Goal: Check status: Check status

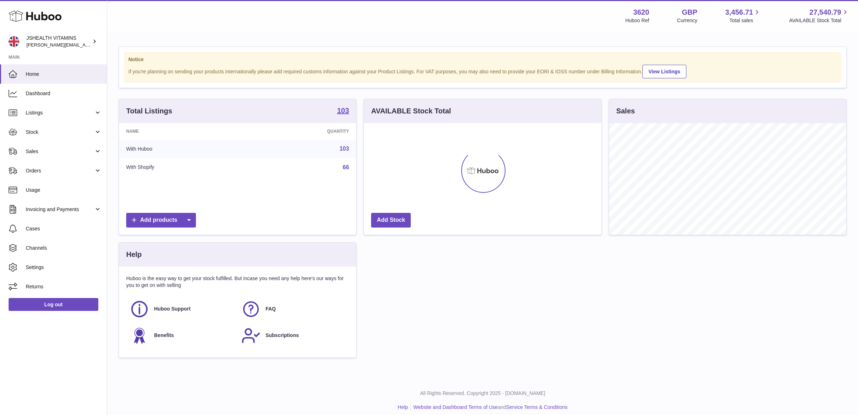
scroll to position [111, 237]
click at [53, 154] on link "Sales" at bounding box center [53, 151] width 107 height 19
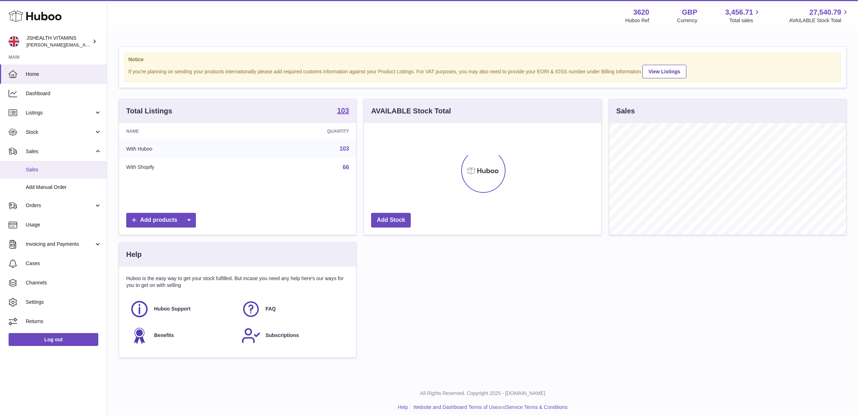
click at [52, 164] on link "Sales" at bounding box center [53, 170] width 107 height 18
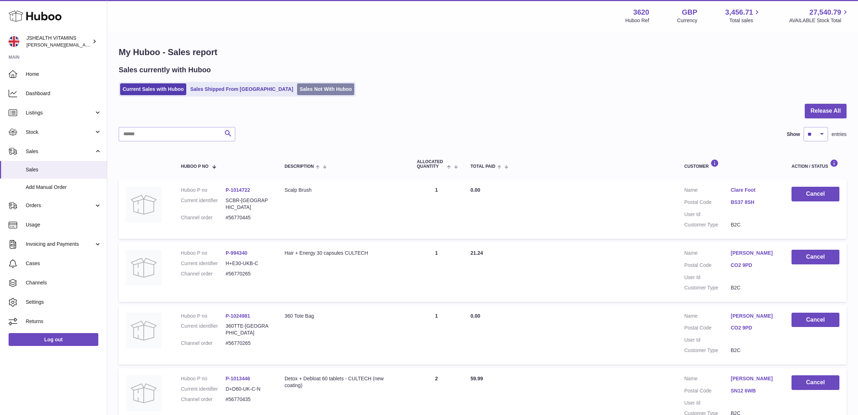
click at [297, 90] on link "Sales Not With Huboo" at bounding box center [325, 89] width 57 height 12
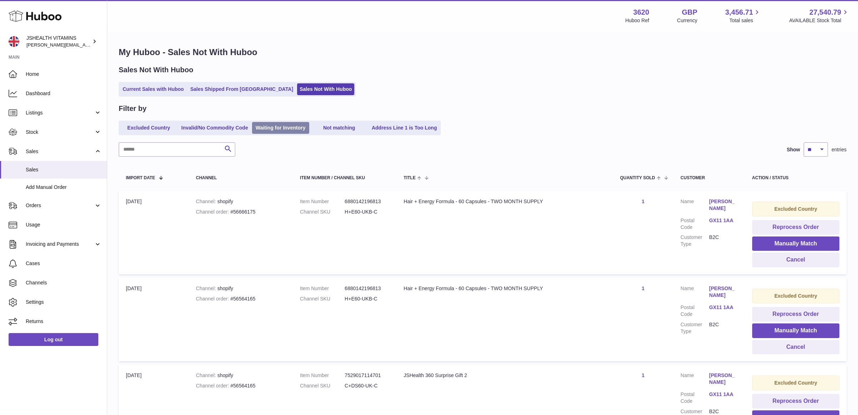
click at [285, 130] on link "Waiting for Inventory" at bounding box center [280, 128] width 57 height 12
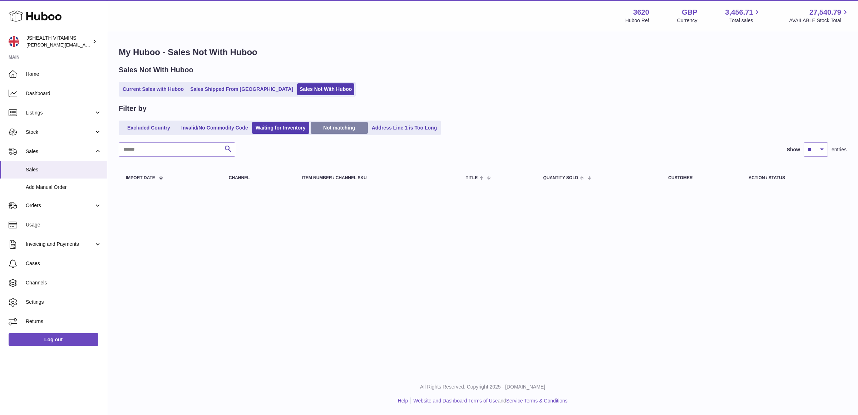
click at [341, 129] on link "Not matching" at bounding box center [339, 128] width 57 height 12
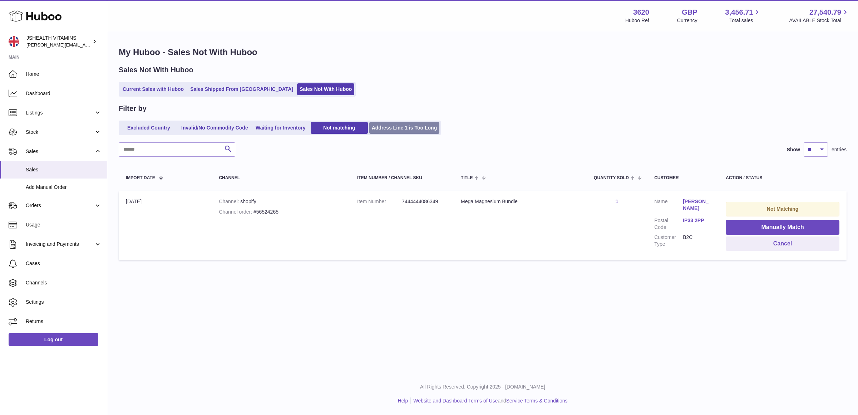
click at [406, 128] on link "Address Line 1 is Too Long" at bounding box center [404, 128] width 70 height 12
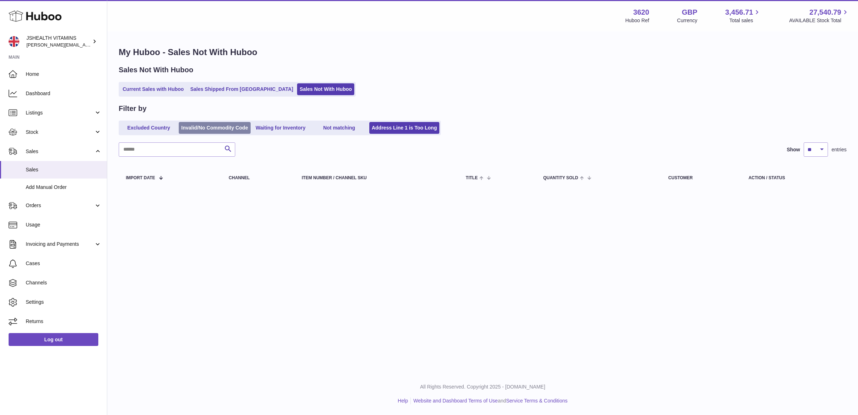
click at [221, 127] on link "Invalid/No Commodity Code" at bounding box center [215, 128] width 72 height 12
click at [163, 127] on link "Excluded Country" at bounding box center [148, 128] width 57 height 12
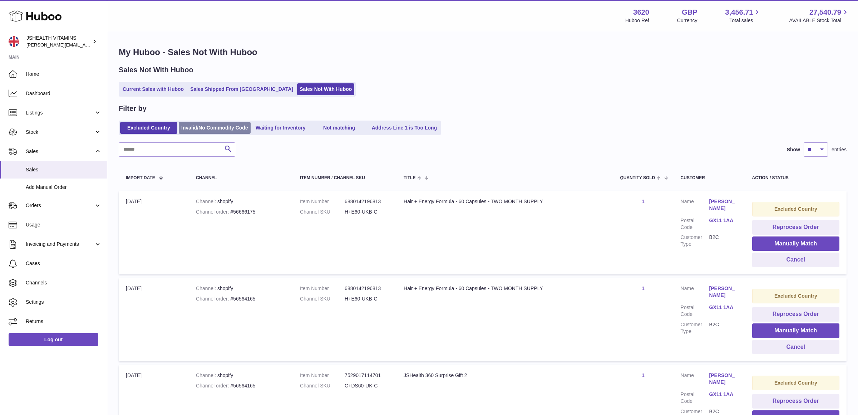
click at [201, 130] on link "Invalid/No Commodity Code" at bounding box center [215, 128] width 72 height 12
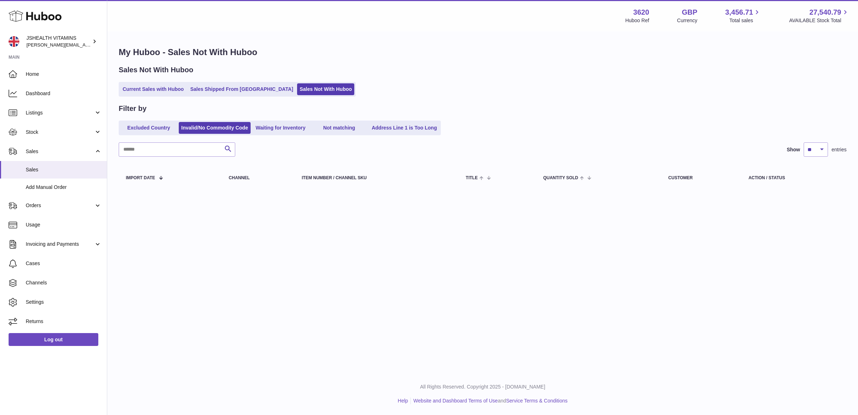
click at [266, 128] on link "Waiting for Inventory" at bounding box center [280, 128] width 57 height 12
click at [344, 130] on link "Not matching" at bounding box center [339, 128] width 57 height 12
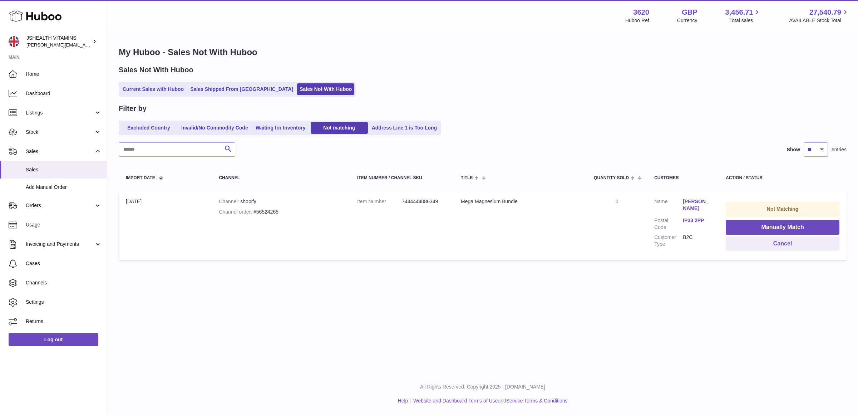
click at [399, 124] on link "Address Line 1 is Too Long" at bounding box center [404, 128] width 70 height 12
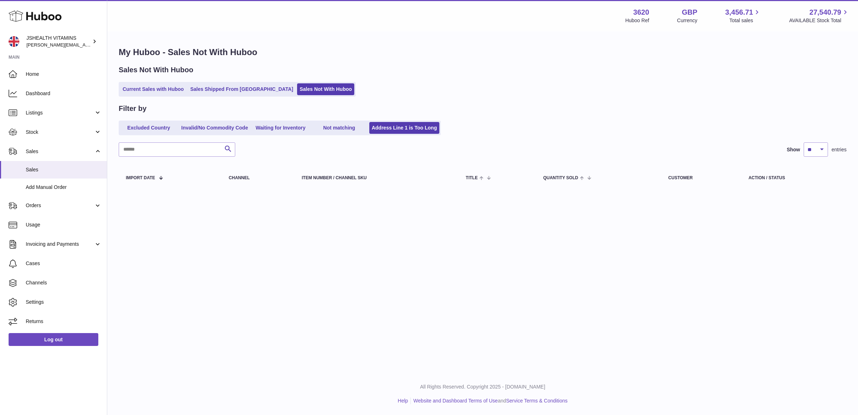
click at [341, 125] on link "Not matching" at bounding box center [339, 128] width 57 height 12
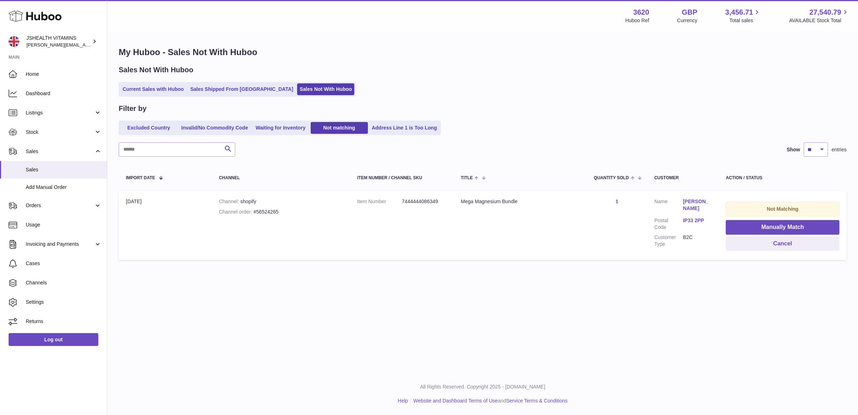
drag, startPoint x: 221, startPoint y: 128, endPoint x: 216, endPoint y: 128, distance: 4.6
click at [220, 128] on link "Invalid/No Commodity Code" at bounding box center [215, 128] width 72 height 12
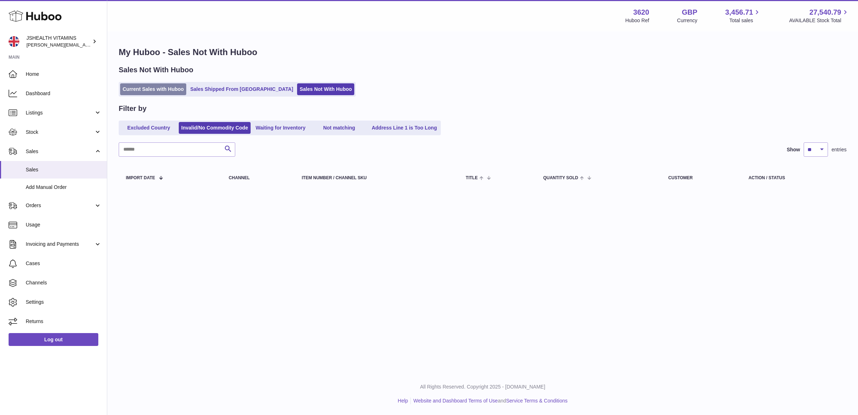
click at [141, 90] on link "Current Sales with Huboo" at bounding box center [153, 89] width 66 height 12
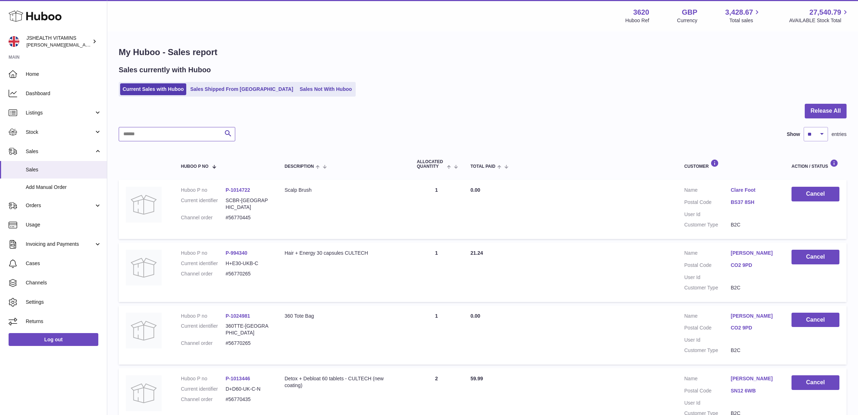
click at [172, 139] on input "text" at bounding box center [177, 134] width 117 height 14
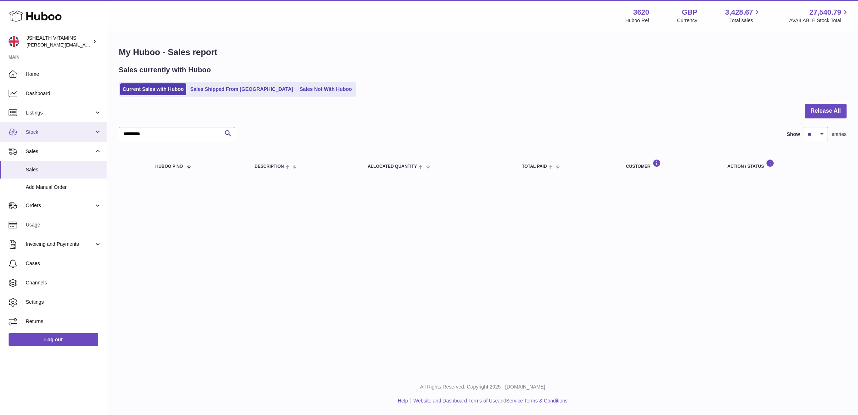
drag, startPoint x: 157, startPoint y: 135, endPoint x: 94, endPoint y: 132, distance: 63.7
click at [94, 132] on div "Huboo JSHEALTH VITAMINS francesca@jshealthvitamins.com Main Home Dashboard List…" at bounding box center [429, 207] width 858 height 415
type input "*********"
drag, startPoint x: 198, startPoint y: 84, endPoint x: 196, endPoint y: 111, distance: 27.3
click at [198, 84] on link "Sales Shipped From [GEOGRAPHIC_DATA]" at bounding box center [242, 89] width 108 height 12
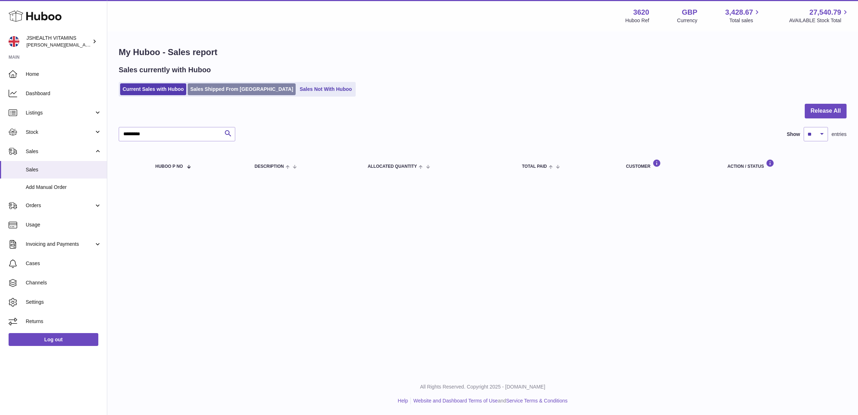
click at [214, 86] on link "Sales Shipped From [GEOGRAPHIC_DATA]" at bounding box center [242, 89] width 108 height 12
click at [212, 88] on link "Sales Shipped From [GEOGRAPHIC_DATA]" at bounding box center [242, 89] width 108 height 12
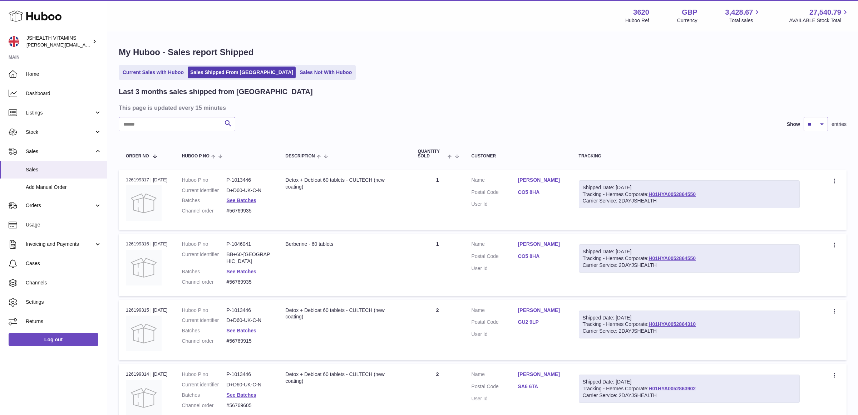
click at [167, 128] on input "text" at bounding box center [177, 124] width 117 height 14
paste input "*********"
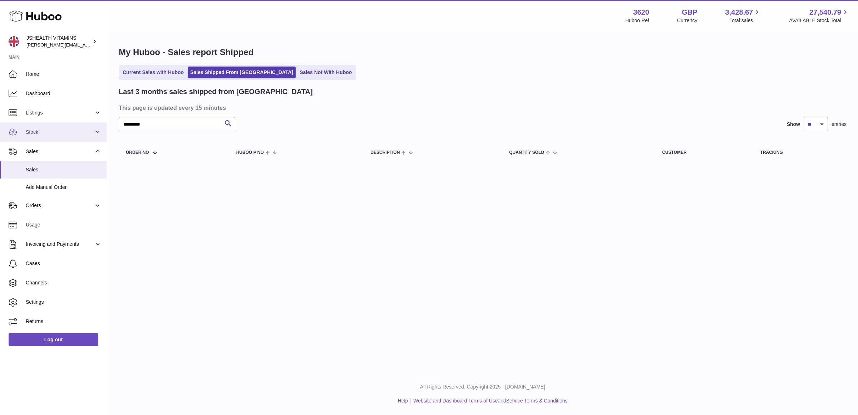
drag, startPoint x: 147, startPoint y: 123, endPoint x: 99, endPoint y: 122, distance: 47.9
click at [99, 122] on div "Huboo JSHEALTH VITAMINS francesca@jshealthvitamins.com Main Home Dashboard List…" at bounding box center [429, 207] width 858 height 415
drag, startPoint x: 137, startPoint y: 125, endPoint x: 109, endPoint y: 124, distance: 27.9
click at [109, 124] on div "My Huboo - Sales report Shipped Current Sales with Huboo Sales Shipped From Hub…" at bounding box center [482, 106] width 751 height 148
type input "********"
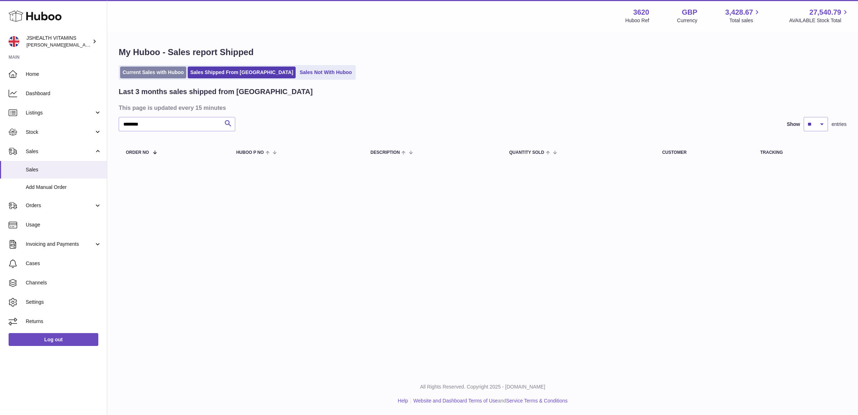
click at [163, 73] on link "Current Sales with Huboo" at bounding box center [153, 72] width 66 height 12
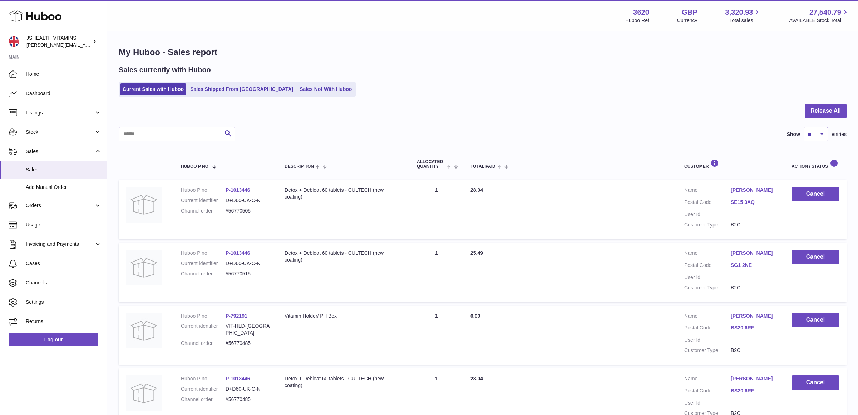
click at [172, 136] on input "text" at bounding box center [177, 134] width 117 height 14
paste input "********"
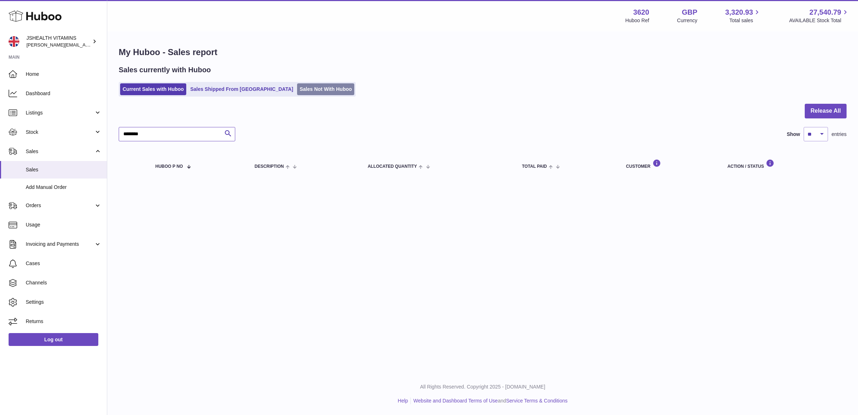
type input "********"
click at [297, 88] on link "Sales Not With Huboo" at bounding box center [325, 89] width 57 height 12
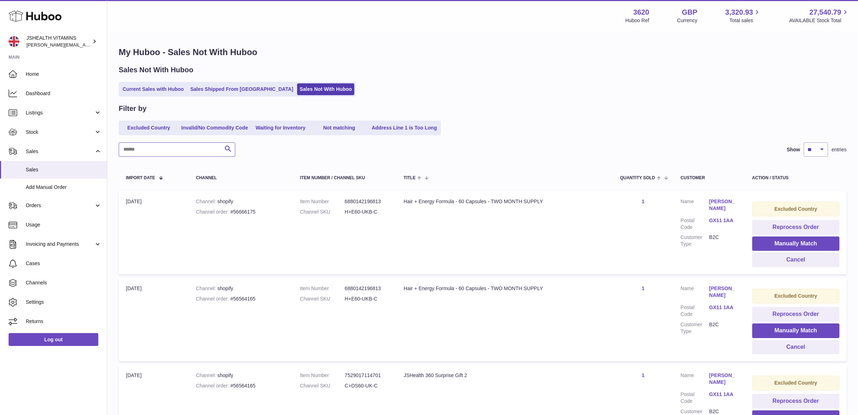
click at [145, 145] on input "text" at bounding box center [177, 149] width 117 height 14
paste input "********"
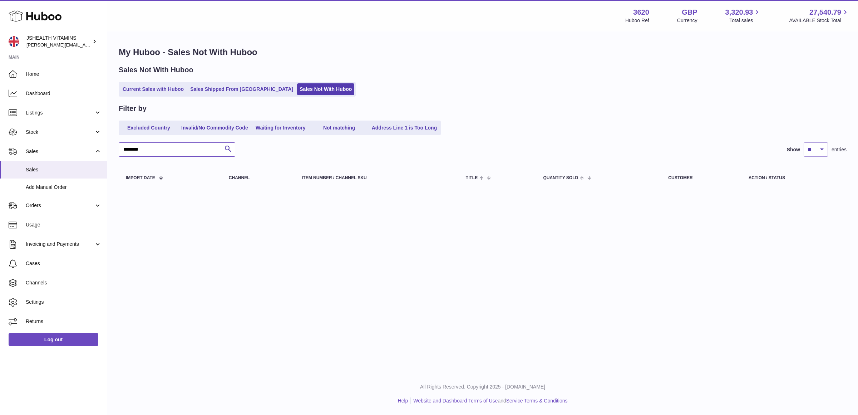
type input "********"
